Goal: Navigation & Orientation: Find specific page/section

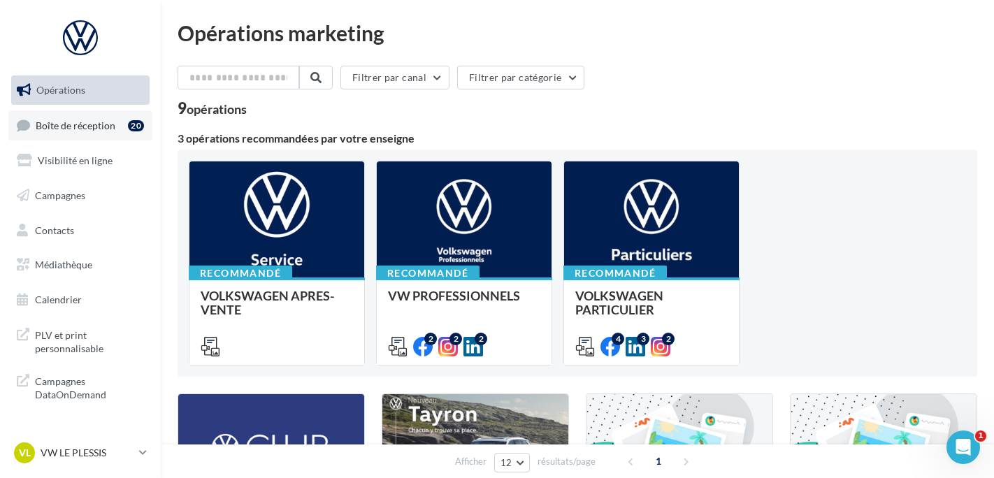
click at [73, 137] on link "Boîte de réception 20" at bounding box center [80, 125] width 144 height 30
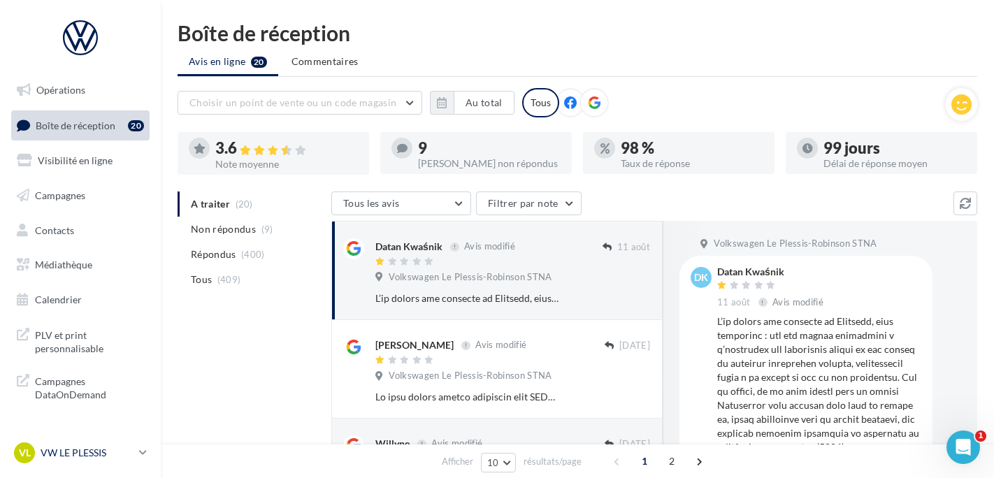
click at [66, 465] on link "VL VW LE PLESSIS vw-lep-ale" at bounding box center [80, 453] width 138 height 27
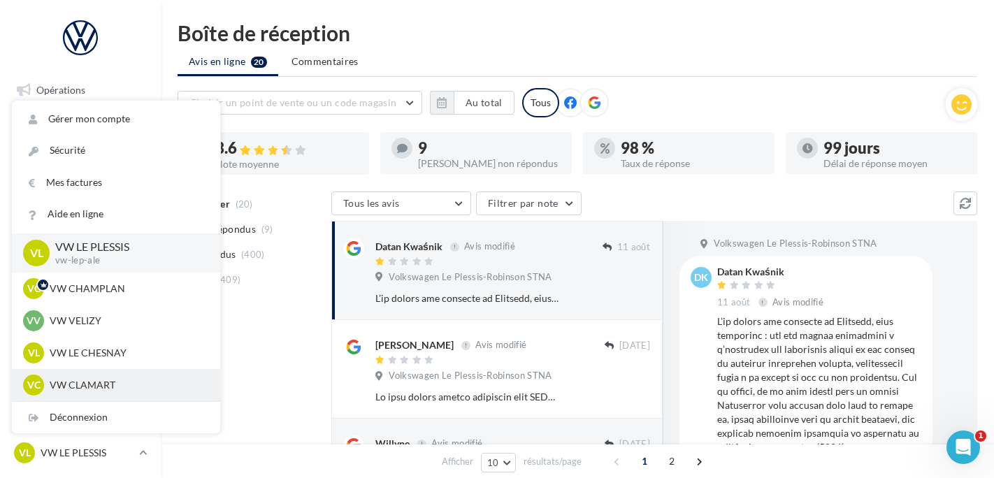
click at [50, 372] on div "VC VW CLAMART vw-cla-ale" at bounding box center [116, 385] width 208 height 32
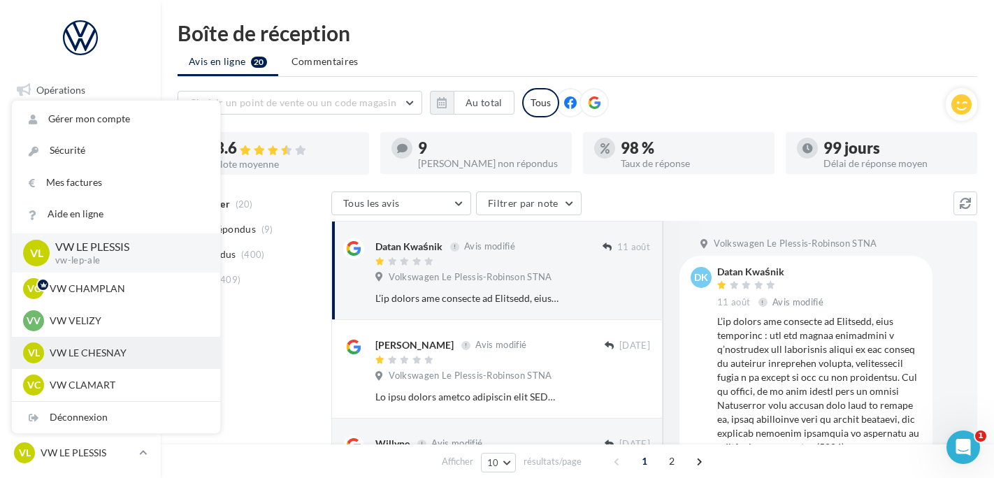
click at [50, 361] on div "VL VW LE CHESNAY vw-lec-ale" at bounding box center [116, 352] width 186 height 21
